Goal: Information Seeking & Learning: Learn about a topic

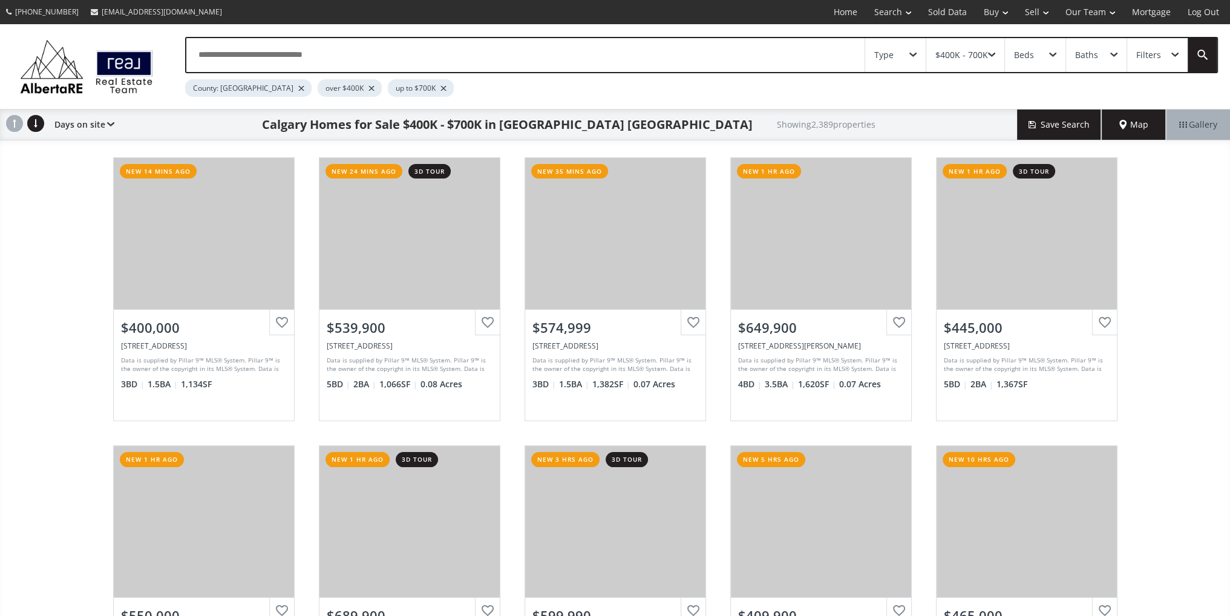
click at [1145, 122] on span "Map" at bounding box center [1133, 125] width 29 height 12
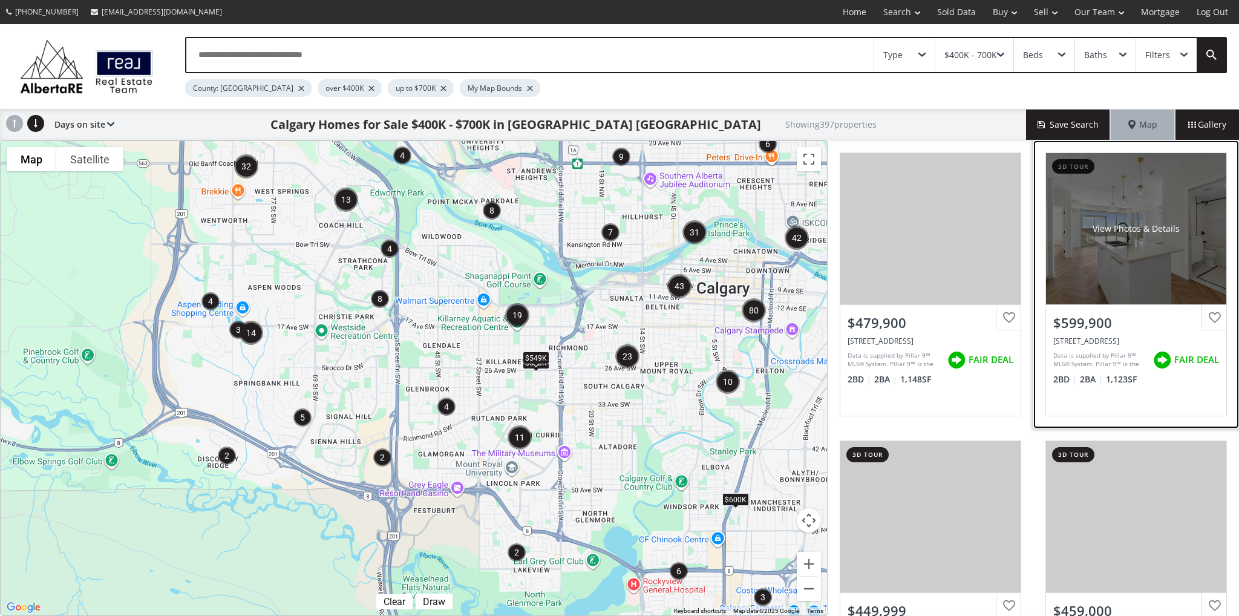
click at [1116, 290] on div "View Photos & Details" at bounding box center [1136, 228] width 180 height 151
